Goal: Task Accomplishment & Management: Manage account settings

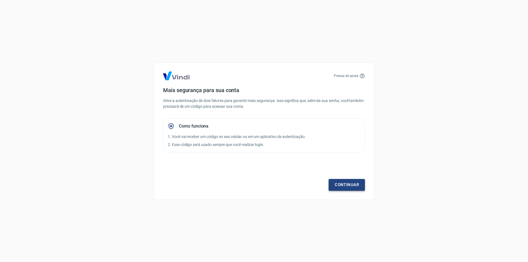
click at [336, 184] on link "Continuar" at bounding box center [347, 185] width 36 height 12
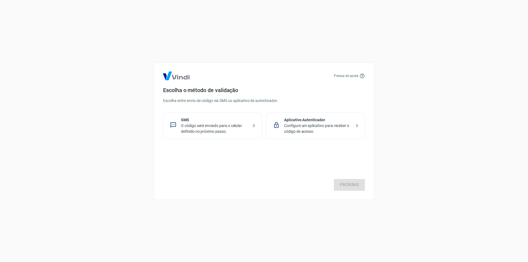
click at [195, 133] on p "O código será enviado para o celular definido no próximo passo." at bounding box center [214, 129] width 67 height 12
click at [343, 186] on link "Próximo" at bounding box center [349, 185] width 31 height 12
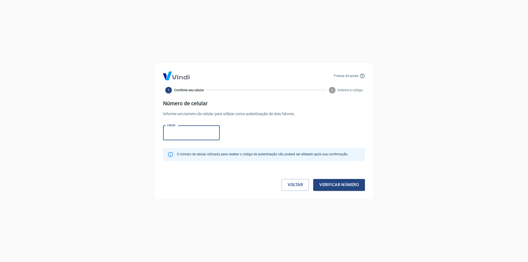
paste input "[PHONE_NUMBER]"
click at [174, 134] on input "[PHONE_NUMBER]" at bounding box center [191, 133] width 57 height 15
type input "[PHONE_NUMBER]"
click at [344, 183] on button "Verificar número" at bounding box center [339, 185] width 52 height 12
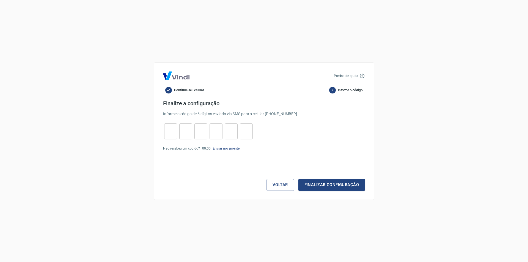
click at [216, 150] on link "Enviar novamente" at bounding box center [226, 149] width 27 height 4
click at [174, 128] on input "tel" at bounding box center [170, 131] width 13 height 12
type input "9"
type input "4"
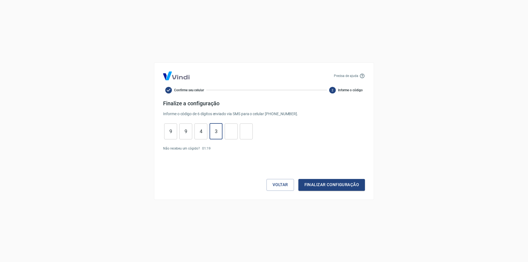
type input "3"
type input "4"
click at [311, 185] on button "Finalizar configuração" at bounding box center [331, 185] width 67 height 12
click at [252, 130] on input "4" at bounding box center [246, 131] width 13 height 12
type input "4"
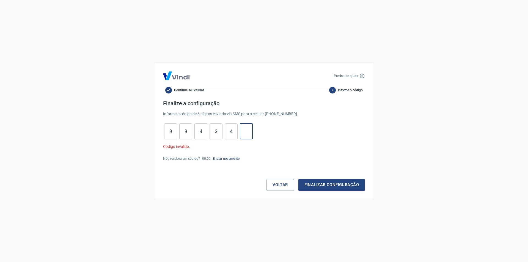
type input "4"
type input "3"
type input "4"
type input "9"
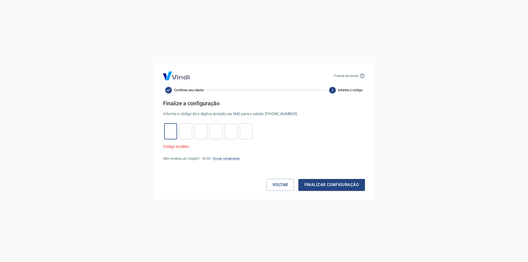
type input "1"
type input "6"
type input "8"
type input "1"
type input "0"
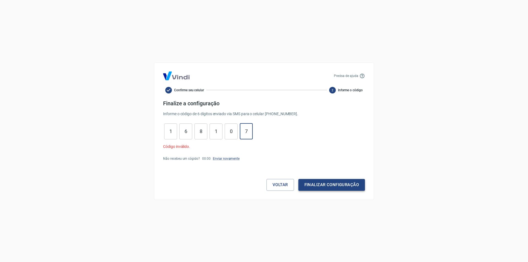
type input "7"
click at [350, 188] on button "Finalizar configuração" at bounding box center [331, 185] width 67 height 12
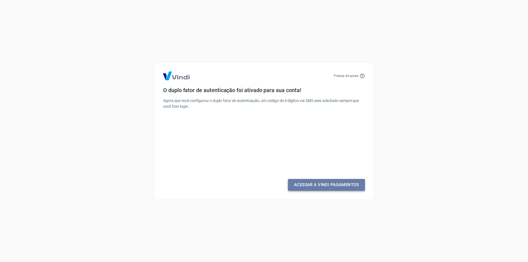
click at [322, 185] on link "Acessar a Vindi Pagamentos" at bounding box center [326, 185] width 77 height 12
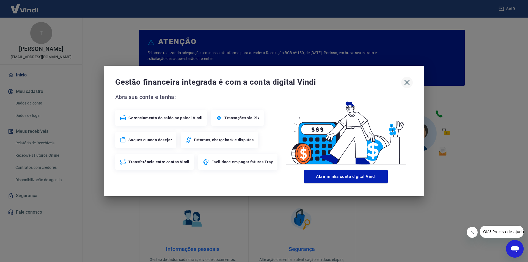
click at [408, 82] on icon "button" at bounding box center [407, 82] width 9 height 9
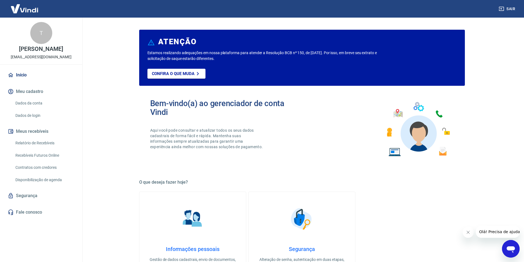
click at [21, 74] on link "Início" at bounding box center [41, 75] width 69 height 12
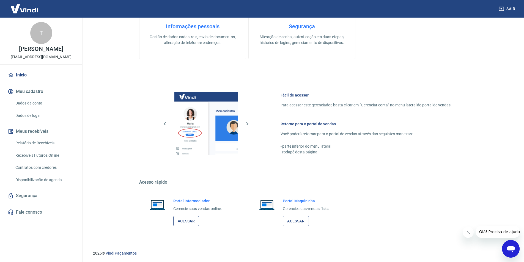
scroll to position [224, 0]
click at [193, 225] on link "Acessar" at bounding box center [186, 220] width 26 height 10
